Goal: Information Seeking & Learning: Learn about a topic

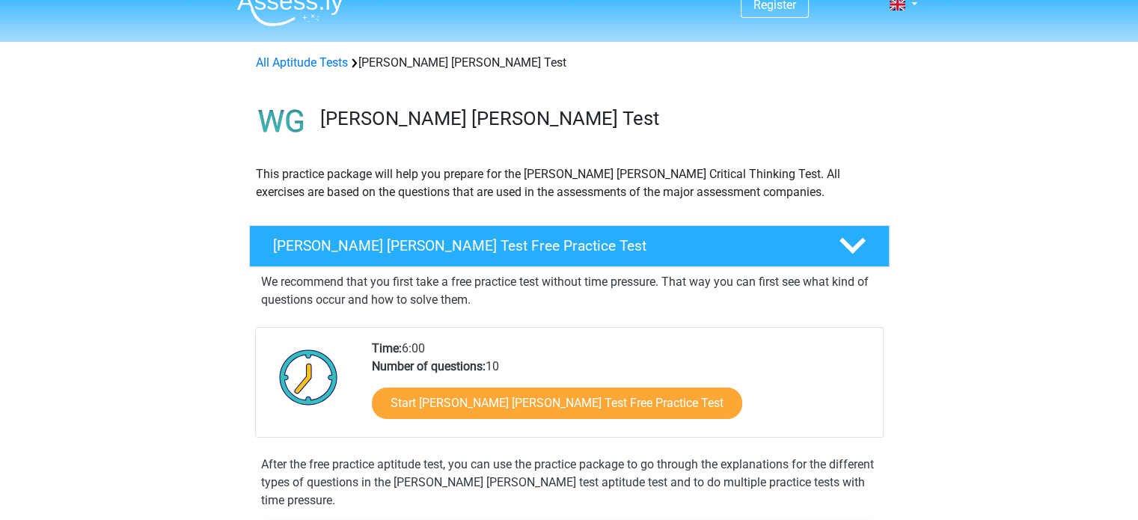
scroll to position [23, 0]
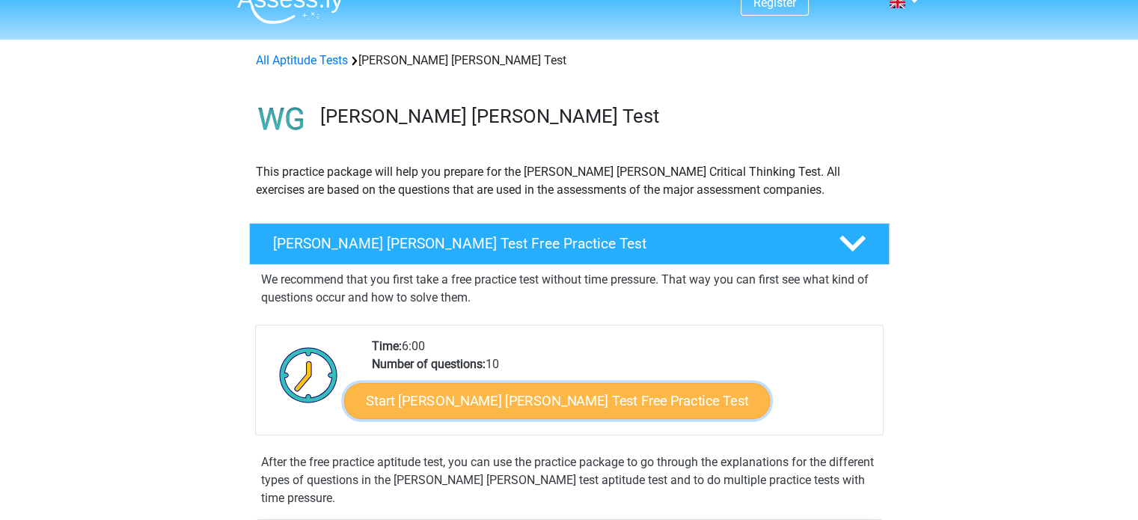
click at [530, 399] on link "Start [PERSON_NAME] [PERSON_NAME] Test Free Practice Test" at bounding box center [557, 401] width 426 height 36
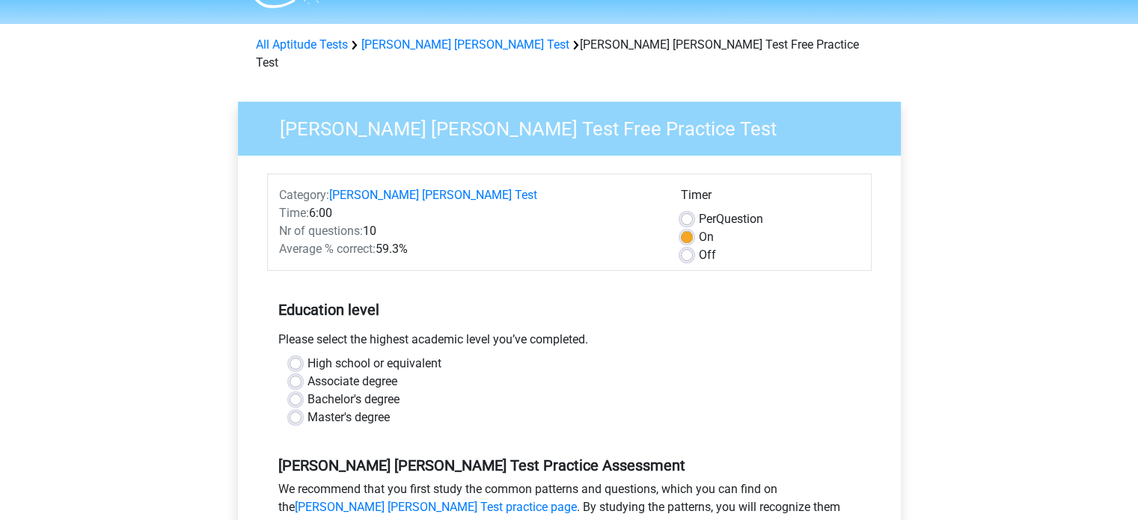
scroll to position [73, 0]
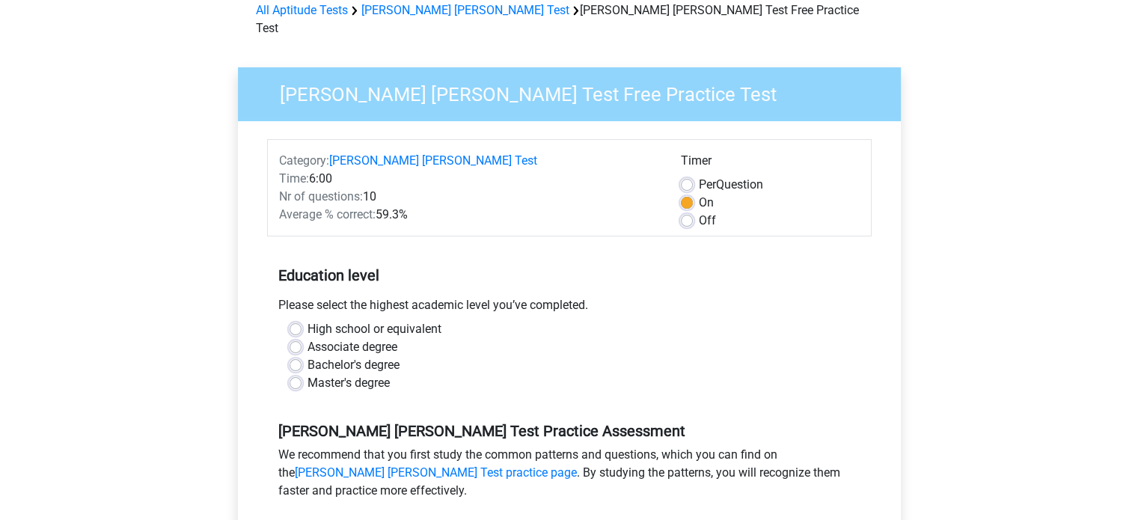
click at [307, 356] on label "Bachelor's degree" at bounding box center [353, 365] width 92 height 18
click at [297, 356] on input "Bachelor's degree" at bounding box center [295, 363] width 12 height 15
radio input "true"
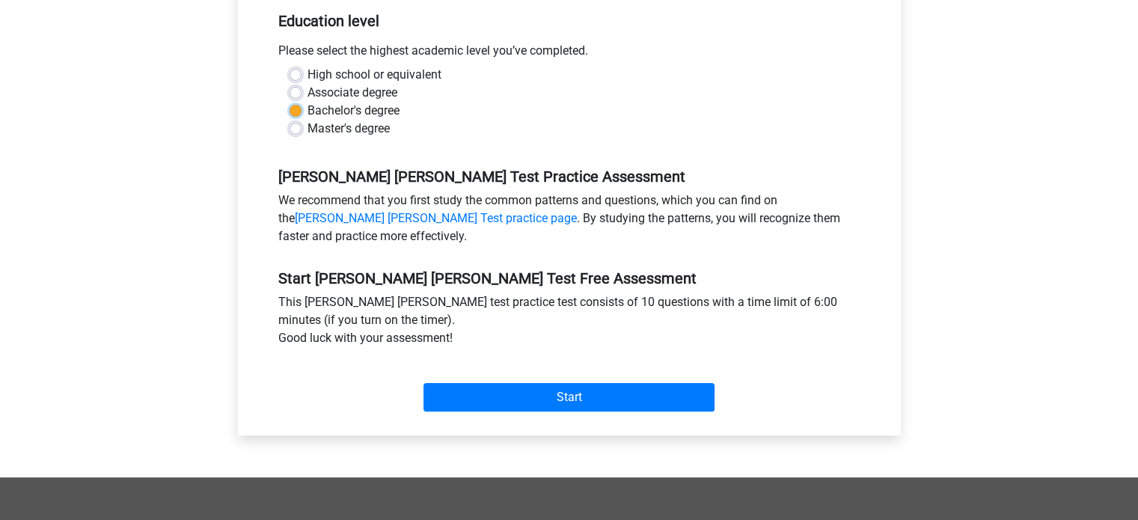
scroll to position [328, 0]
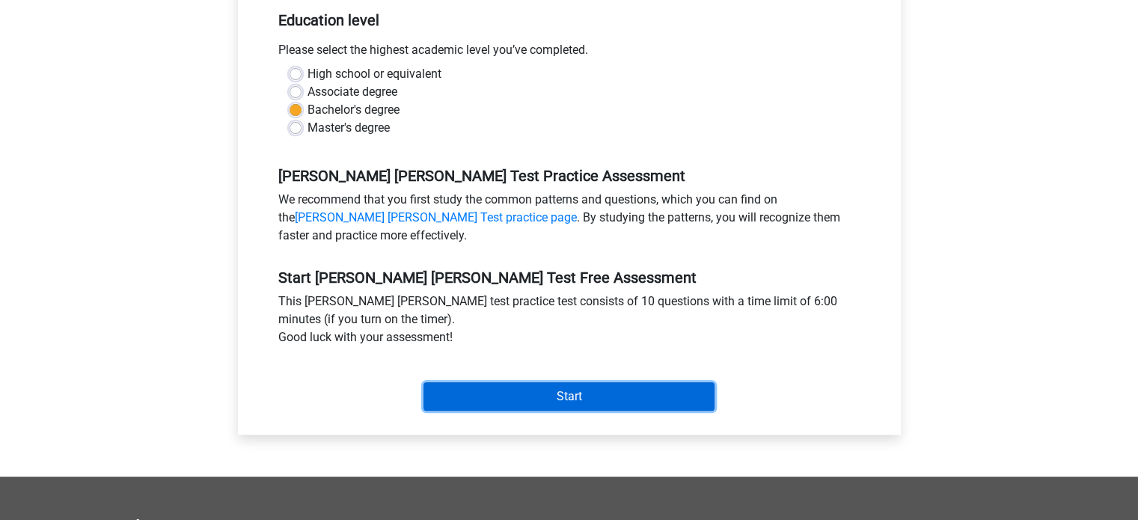
click at [527, 382] on input "Start" at bounding box center [568, 396] width 291 height 28
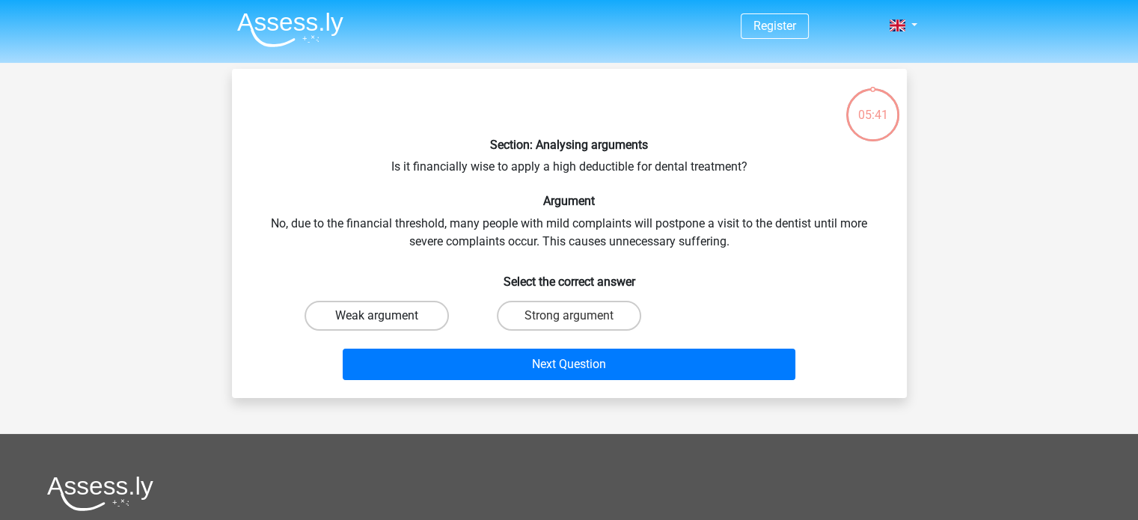
click at [420, 315] on label "Weak argument" at bounding box center [376, 316] width 144 height 30
click at [386, 316] on input "Weak argument" at bounding box center [381, 321] width 10 height 10
radio input "true"
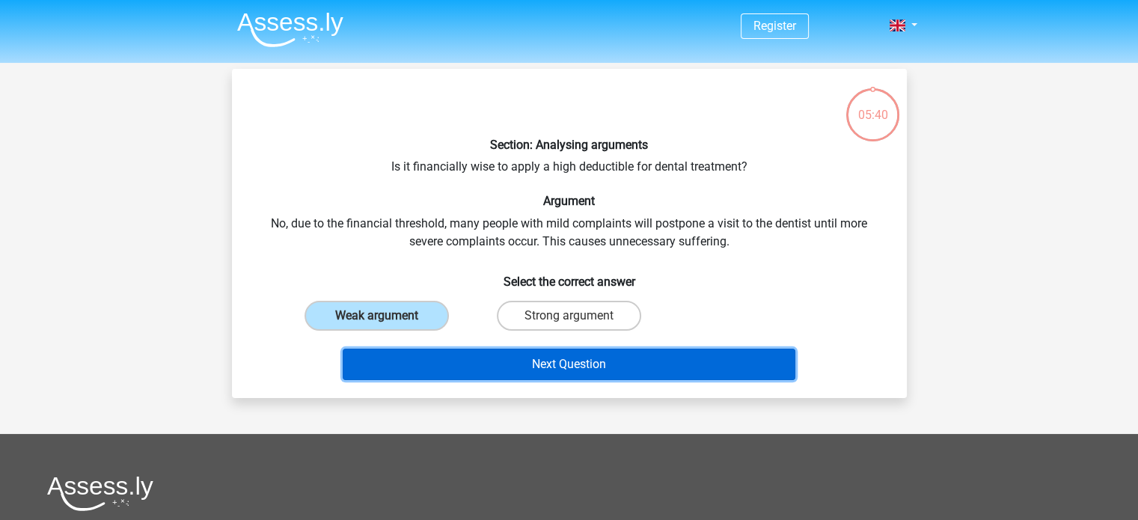
click at [454, 364] on button "Next Question" at bounding box center [569, 364] width 453 height 31
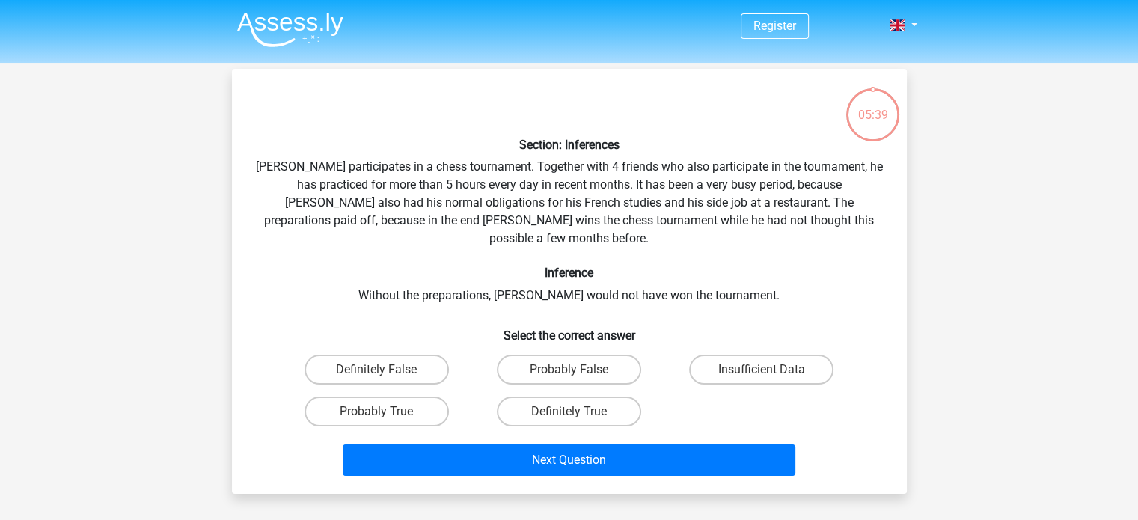
scroll to position [69, 0]
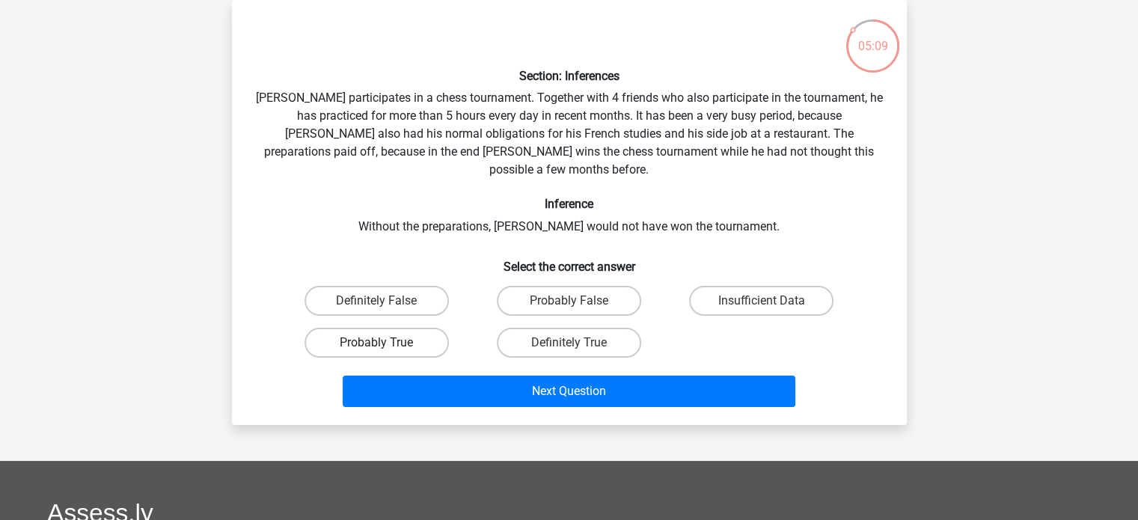
click at [425, 328] on label "Probably True" at bounding box center [376, 343] width 144 height 30
click at [386, 343] on input "Probably True" at bounding box center [381, 348] width 10 height 10
radio input "true"
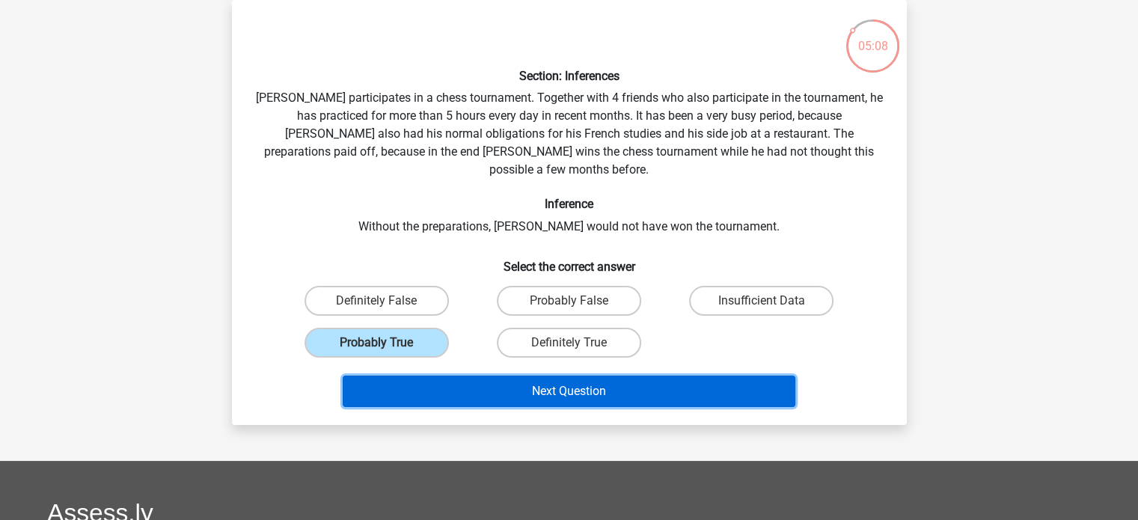
click at [491, 382] on button "Next Question" at bounding box center [569, 391] width 453 height 31
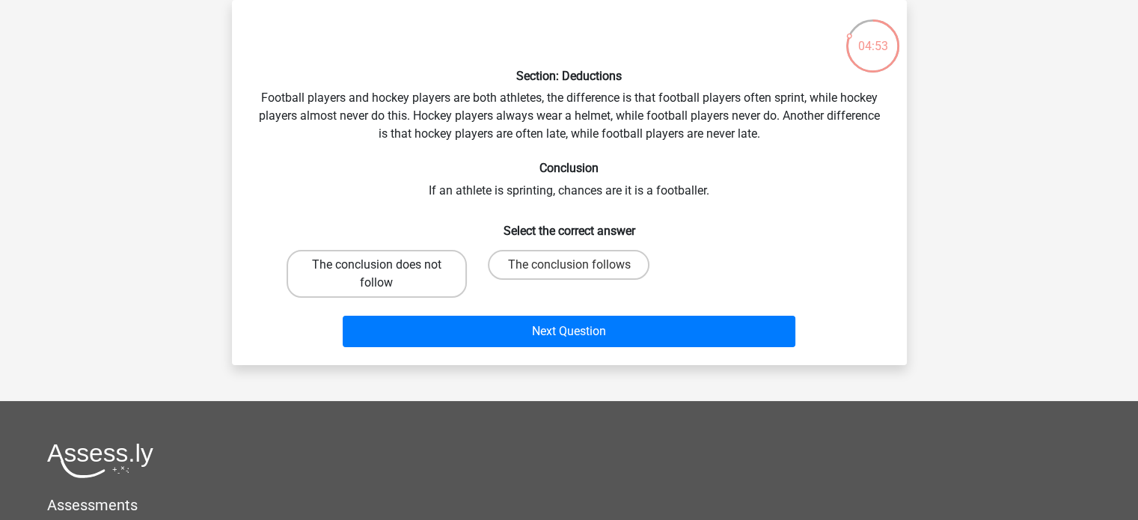
click at [434, 271] on label "The conclusion does not follow" at bounding box center [377, 274] width 180 height 48
click at [386, 271] on input "The conclusion does not follow" at bounding box center [381, 270] width 10 height 10
radio input "true"
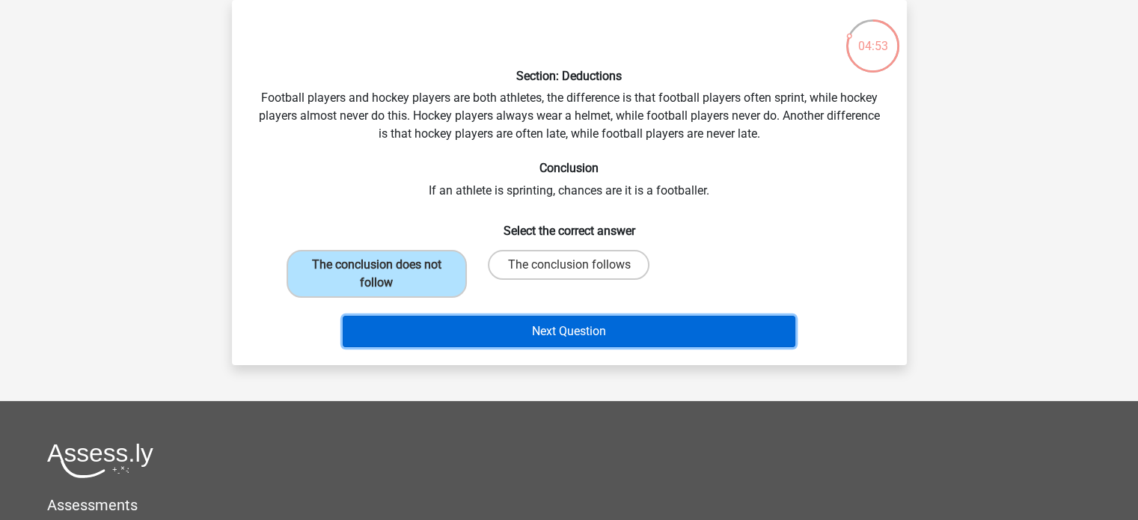
click at [456, 322] on button "Next Question" at bounding box center [569, 331] width 453 height 31
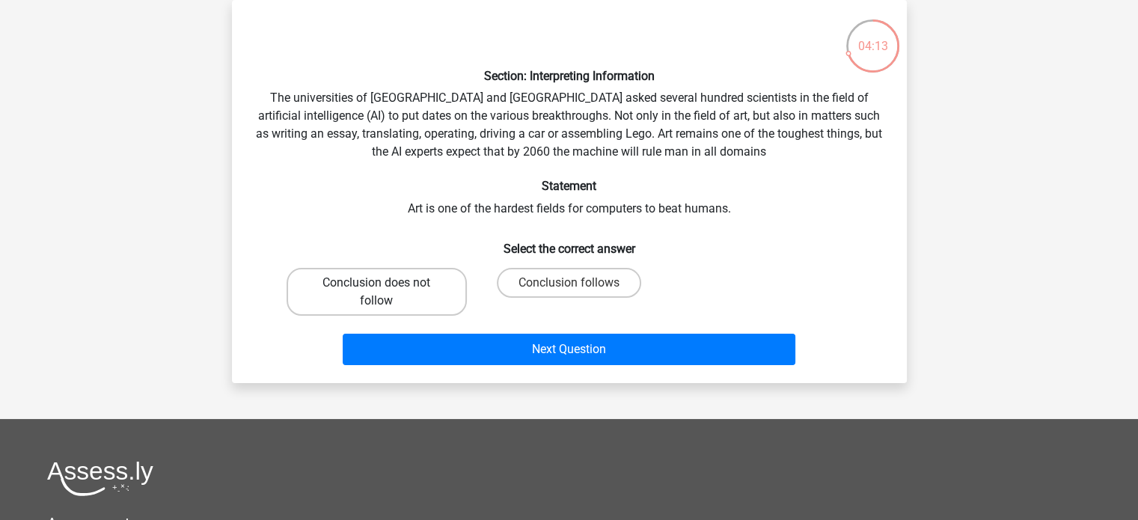
click at [454, 290] on label "Conclusion does not follow" at bounding box center [377, 292] width 180 height 48
click at [386, 290] on input "Conclusion does not follow" at bounding box center [381, 288] width 10 height 10
radio input "true"
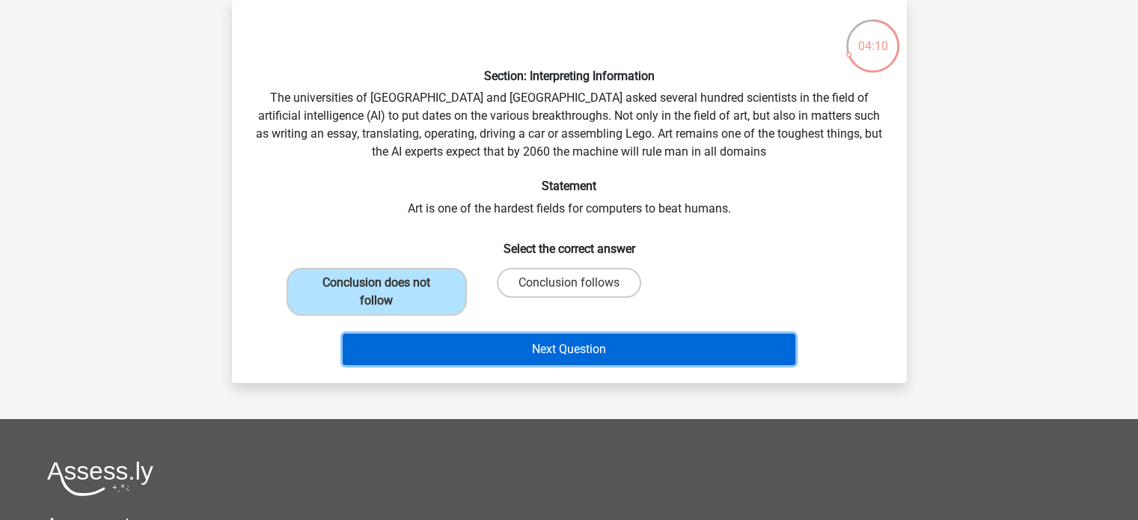
click at [536, 353] on button "Next Question" at bounding box center [569, 349] width 453 height 31
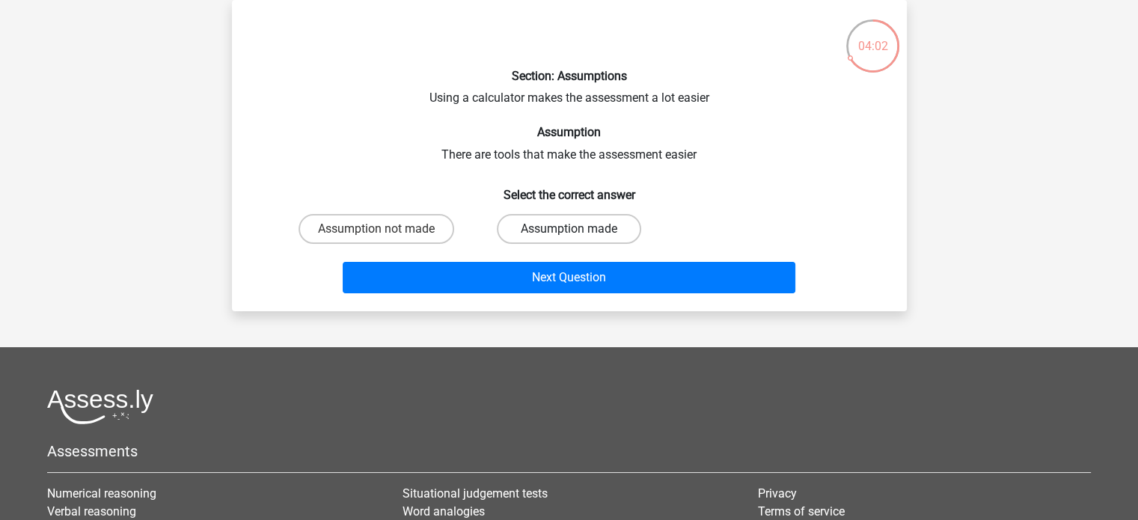
click at [524, 229] on label "Assumption made" at bounding box center [569, 229] width 144 height 30
click at [569, 229] on input "Assumption made" at bounding box center [574, 234] width 10 height 10
radio input "true"
click at [400, 232] on label "Assumption not made" at bounding box center [376, 229] width 156 height 30
click at [386, 232] on input "Assumption not made" at bounding box center [381, 234] width 10 height 10
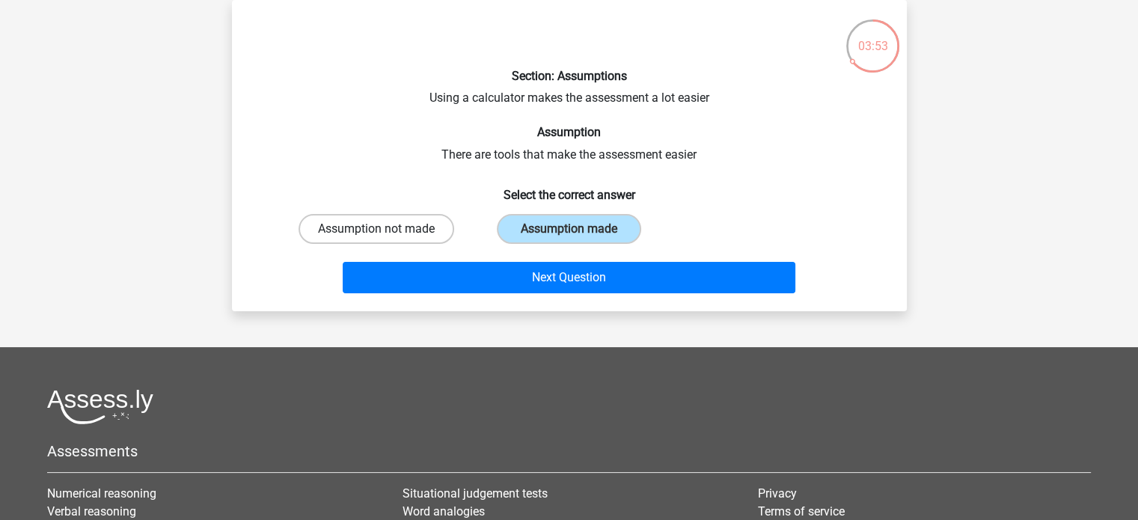
radio input "true"
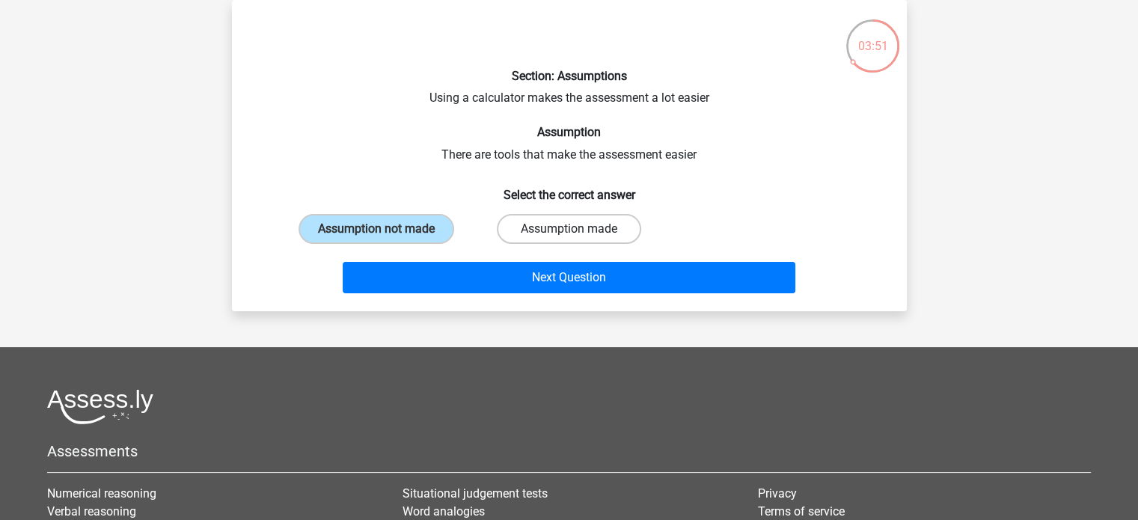
click at [576, 220] on label "Assumption made" at bounding box center [569, 229] width 144 height 30
click at [576, 229] on input "Assumption made" at bounding box center [574, 234] width 10 height 10
radio input "true"
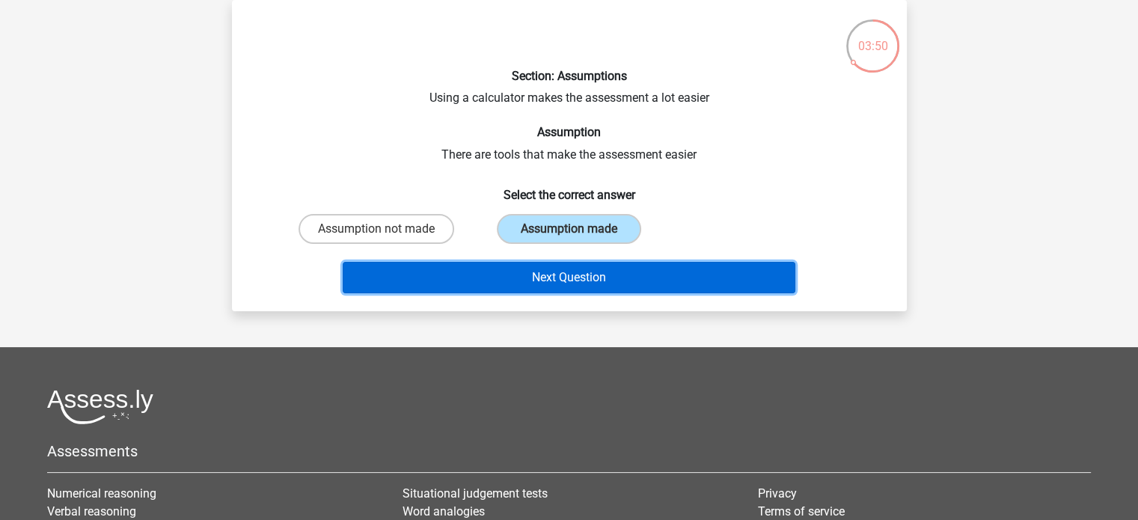
click at [591, 279] on button "Next Question" at bounding box center [569, 277] width 453 height 31
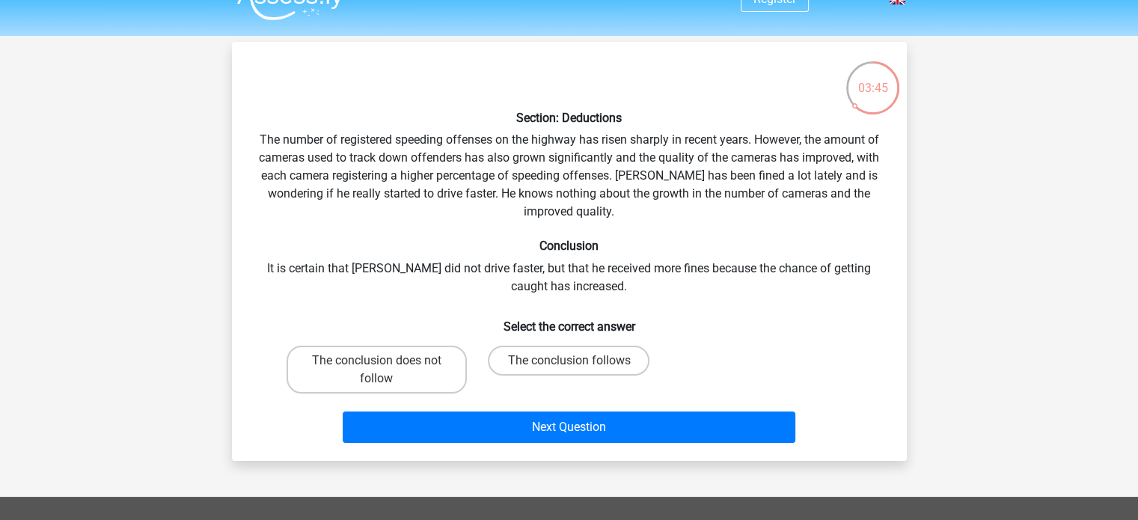
scroll to position [27, 0]
click at [414, 371] on label "The conclusion does not follow" at bounding box center [377, 370] width 180 height 48
click at [386, 370] on input "The conclusion does not follow" at bounding box center [381, 366] width 10 height 10
radio input "true"
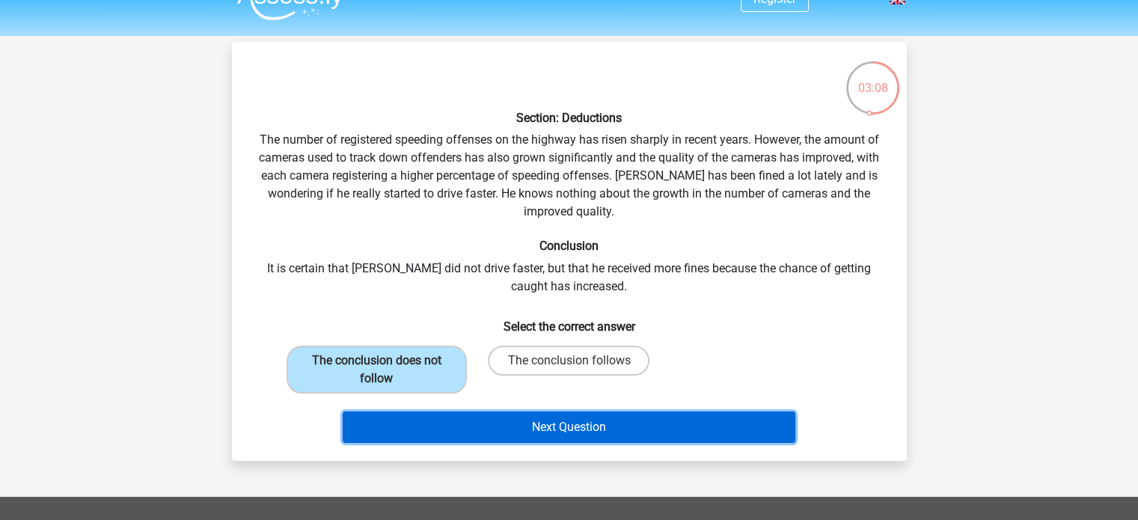
click at [515, 434] on button "Next Question" at bounding box center [569, 426] width 453 height 31
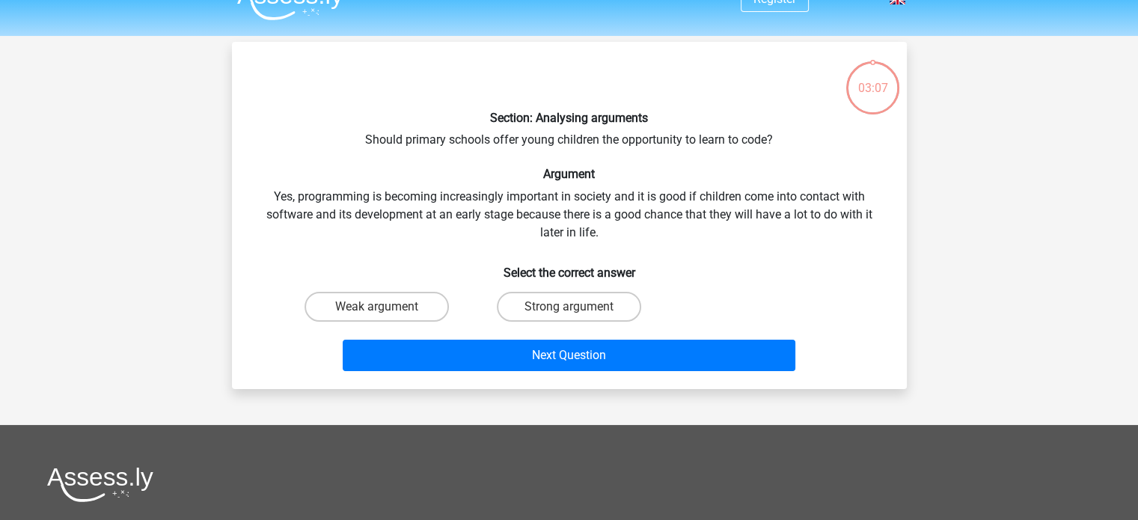
scroll to position [69, 0]
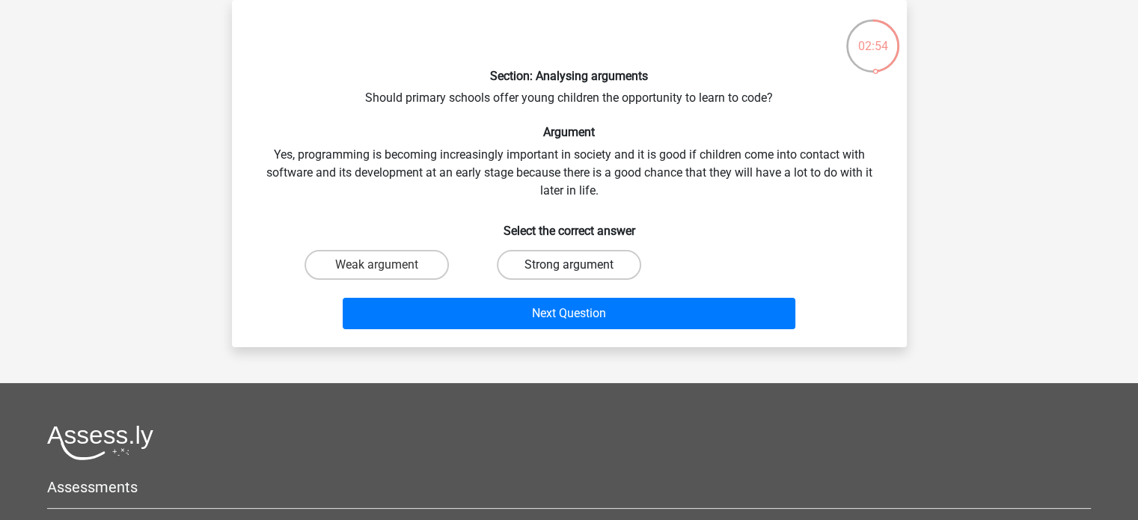
click at [533, 255] on label "Strong argument" at bounding box center [569, 265] width 144 height 30
click at [569, 265] on input "Strong argument" at bounding box center [574, 270] width 10 height 10
radio input "true"
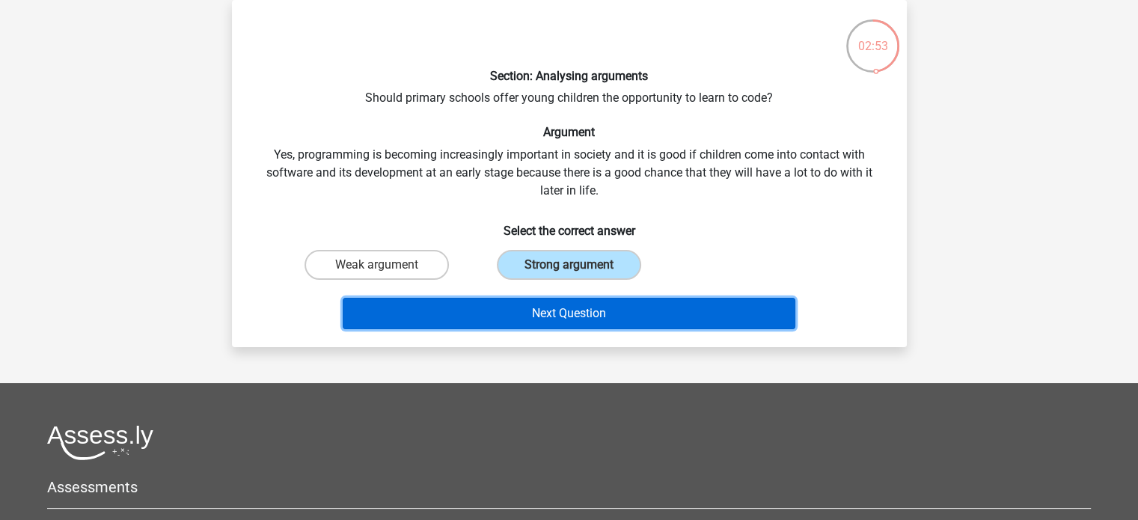
click at [544, 310] on button "Next Question" at bounding box center [569, 313] width 453 height 31
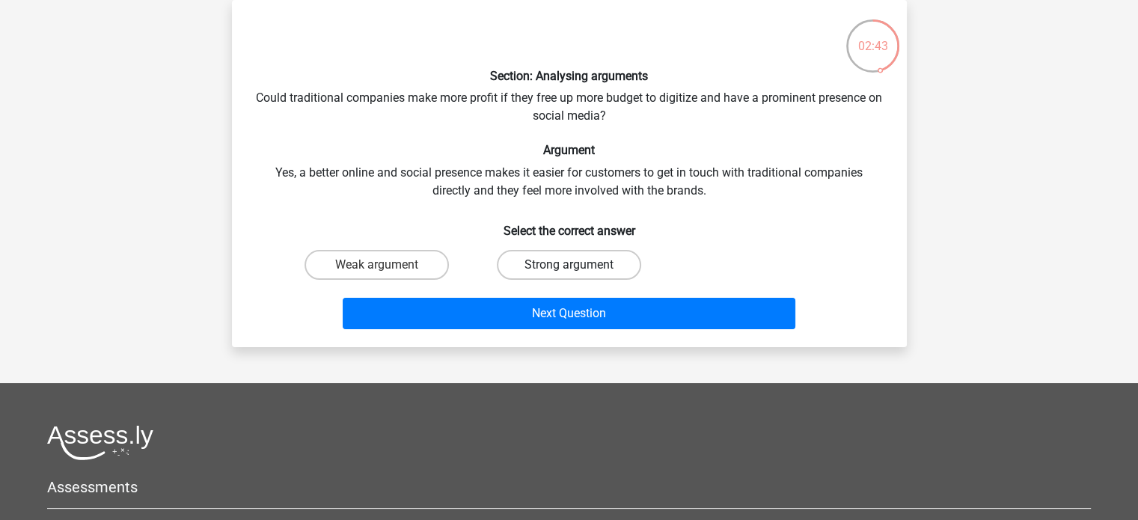
click at [530, 269] on label "Strong argument" at bounding box center [569, 265] width 144 height 30
click at [569, 269] on input "Strong argument" at bounding box center [574, 270] width 10 height 10
radio input "true"
click at [530, 295] on div "Next Question" at bounding box center [569, 310] width 627 height 49
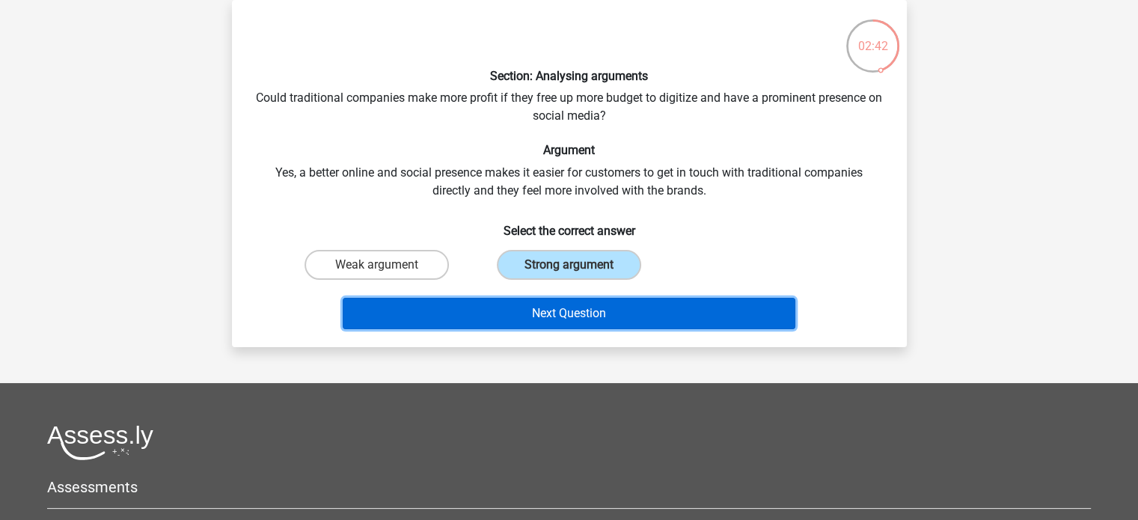
click at [530, 313] on button "Next Question" at bounding box center [569, 313] width 453 height 31
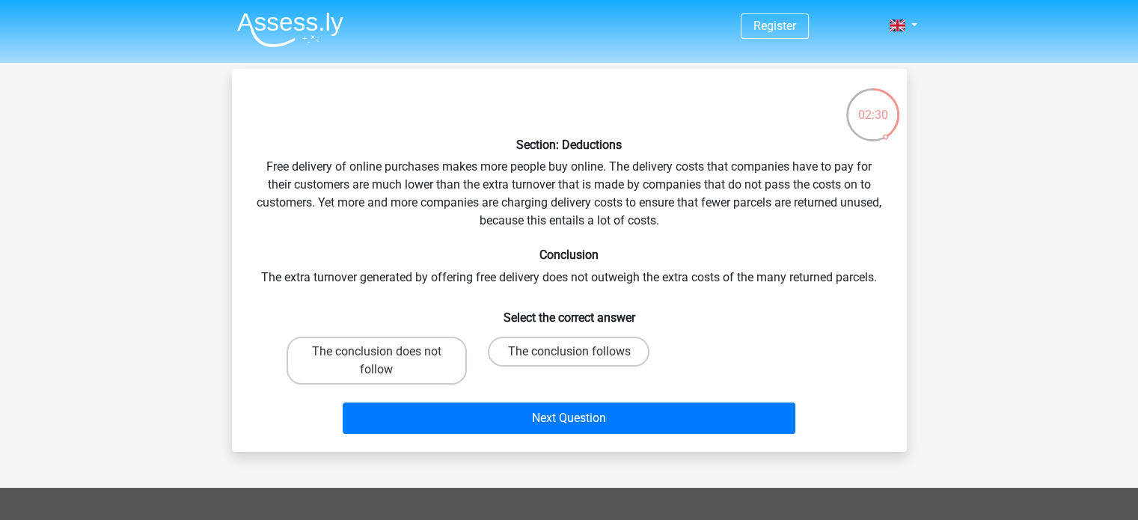
scroll to position [1, 0]
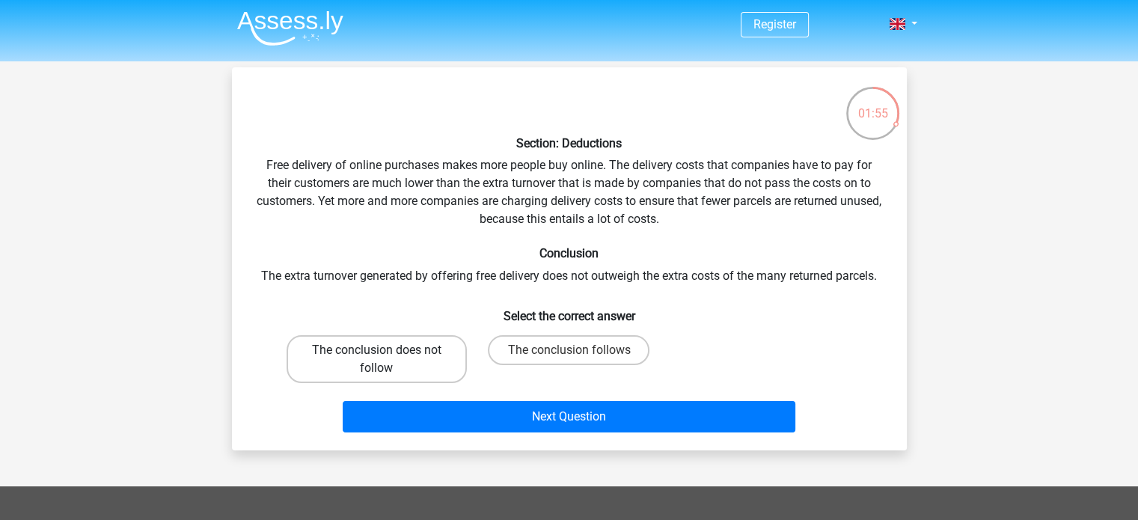
click at [410, 368] on label "The conclusion does not follow" at bounding box center [377, 359] width 180 height 48
click at [386, 360] on input "The conclusion does not follow" at bounding box center [381, 355] width 10 height 10
radio input "true"
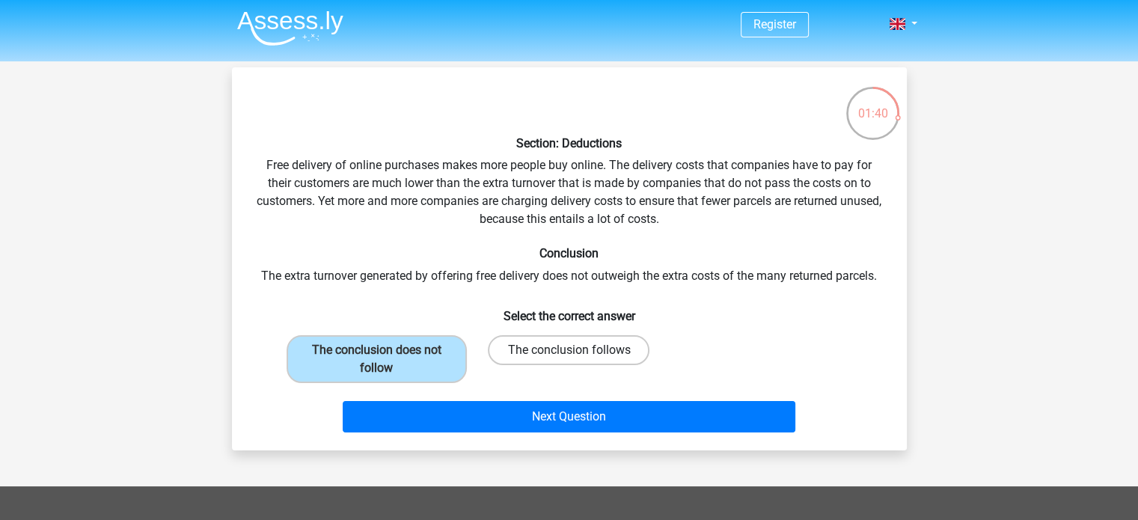
click at [566, 344] on label "The conclusion follows" at bounding box center [569, 350] width 162 height 30
click at [569, 350] on input "The conclusion follows" at bounding box center [574, 355] width 10 height 10
radio input "true"
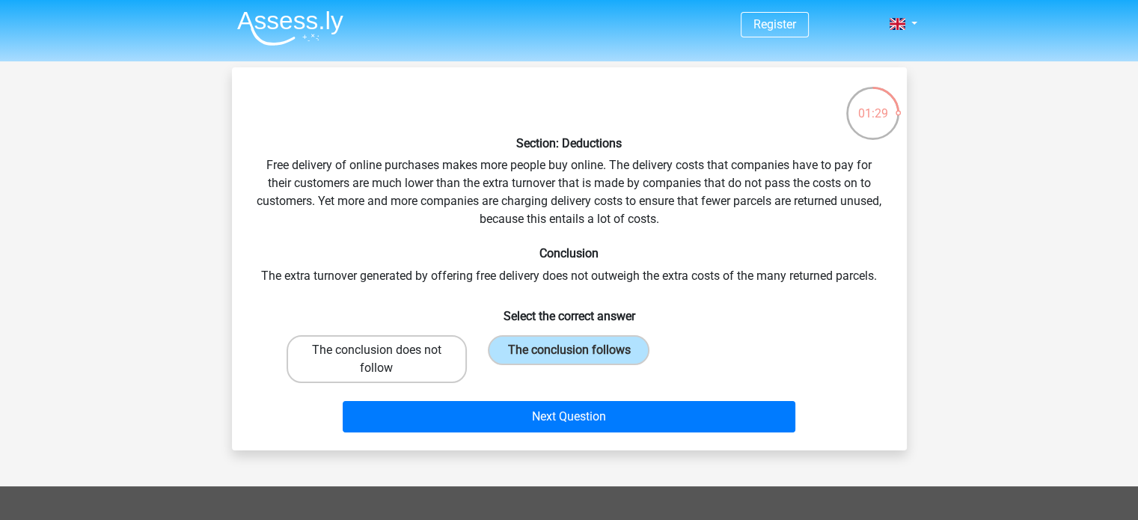
click at [387, 368] on label "The conclusion does not follow" at bounding box center [377, 359] width 180 height 48
click at [386, 360] on input "The conclusion does not follow" at bounding box center [381, 355] width 10 height 10
radio input "true"
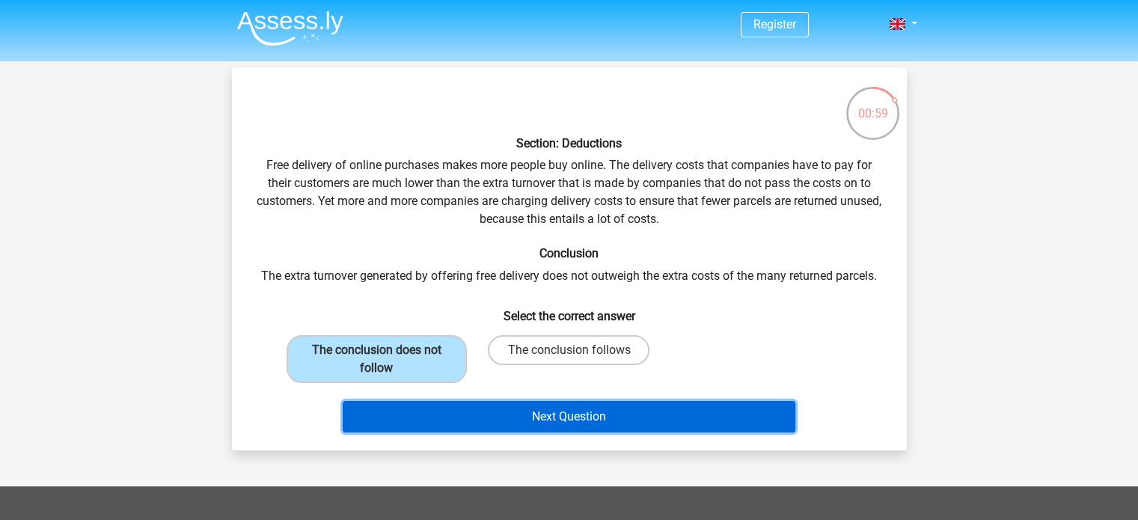
click at [607, 415] on button "Next Question" at bounding box center [569, 416] width 453 height 31
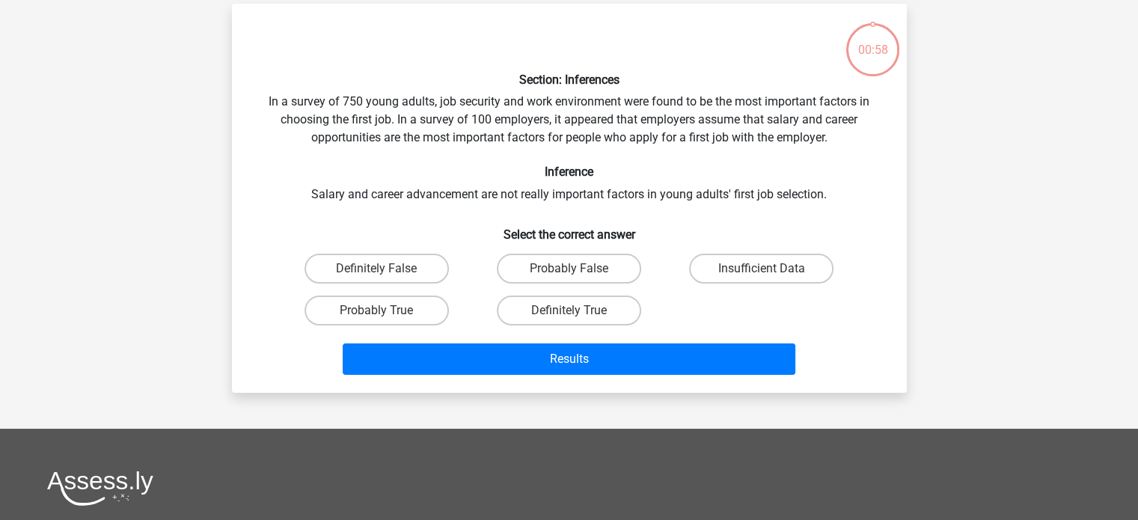
scroll to position [69, 0]
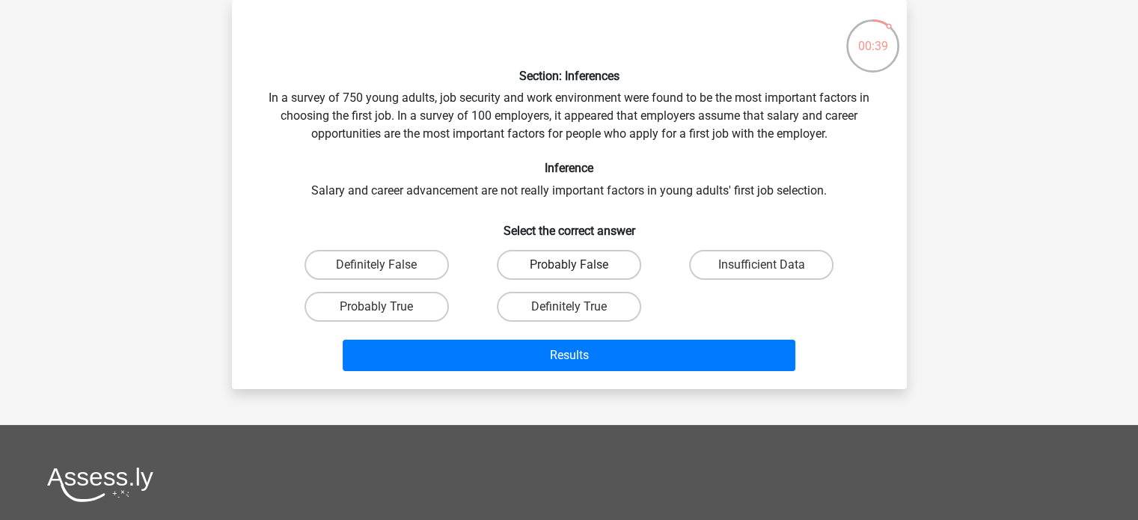
click at [619, 271] on label "Probably False" at bounding box center [569, 265] width 144 height 30
click at [578, 271] on input "Probably False" at bounding box center [574, 270] width 10 height 10
radio input "true"
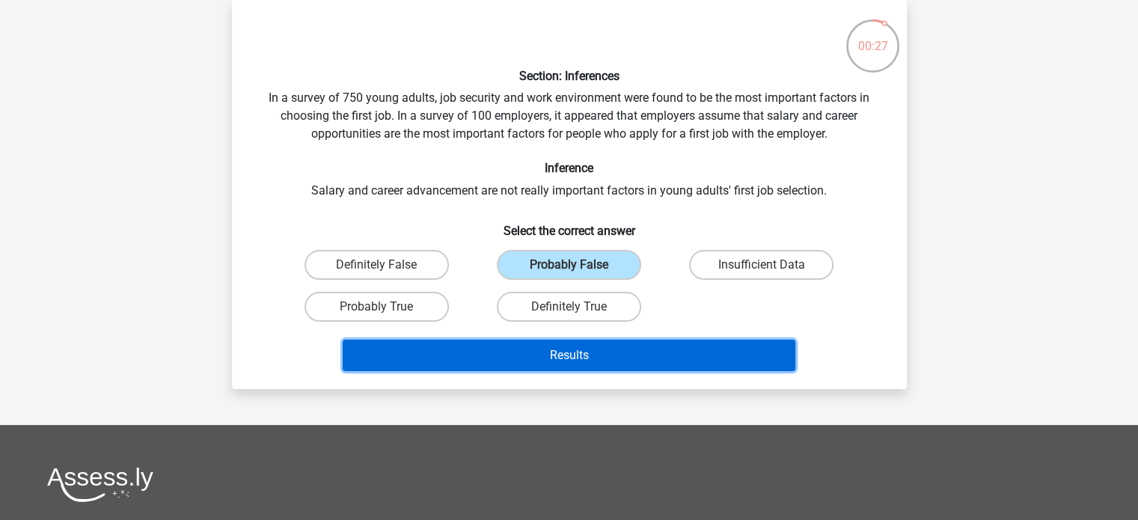
click at [595, 348] on button "Results" at bounding box center [569, 355] width 453 height 31
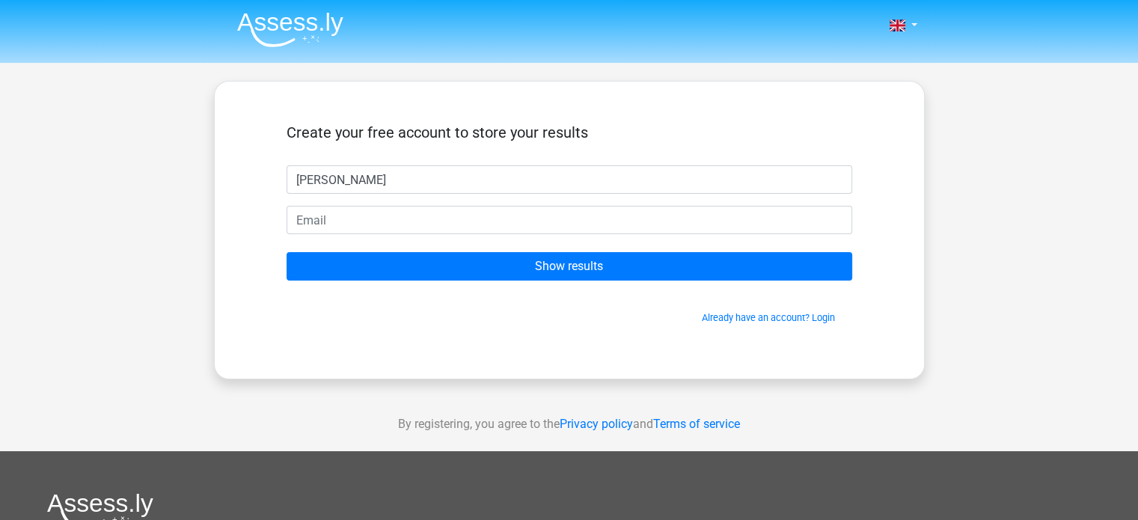
type input "libby flynn"
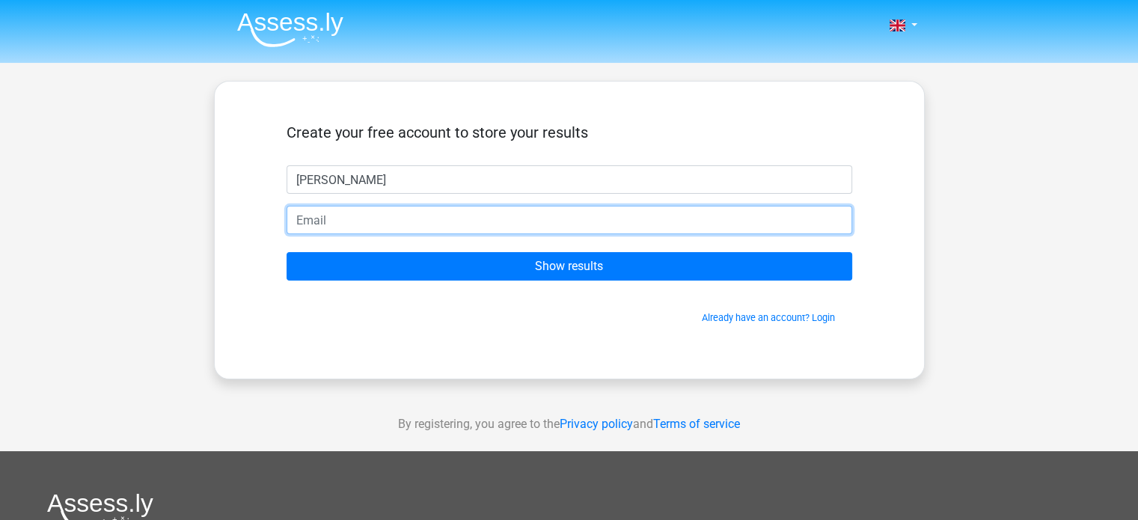
click at [390, 227] on input "email" at bounding box center [570, 220] width 566 height 28
type input "libbyanitaflynn11@gmail.com"
click at [287, 252] on input "Show results" at bounding box center [570, 266] width 566 height 28
